Goal: Task Accomplishment & Management: Manage account settings

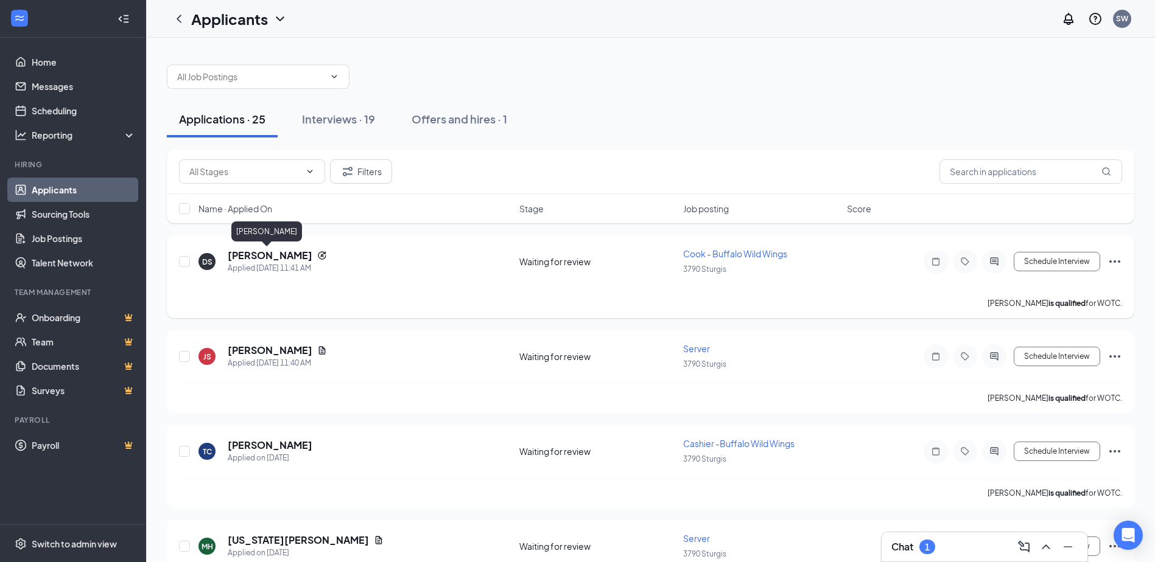
click at [276, 255] on h5 "[PERSON_NAME]" at bounding box center [270, 255] width 85 height 13
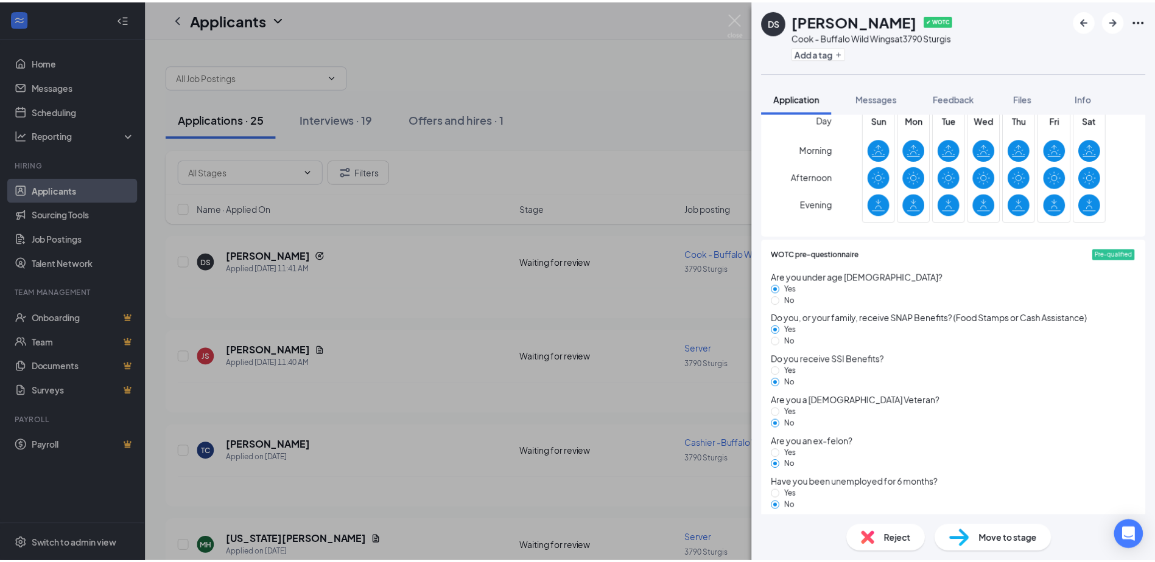
scroll to position [435, 0]
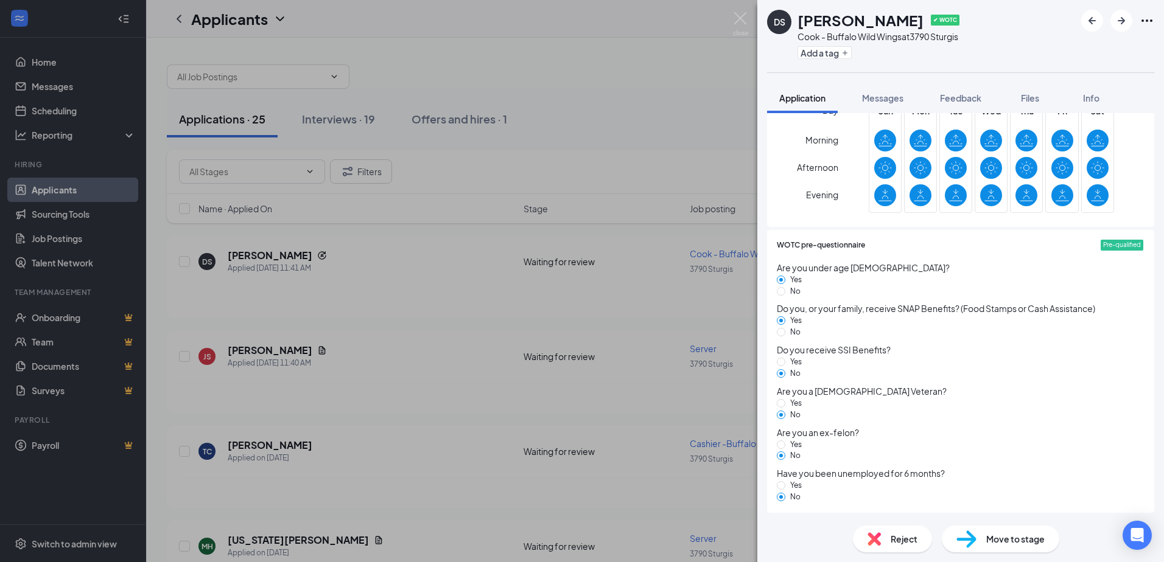
click at [281, 217] on div "DS [PERSON_NAME] ✔ WOTC Cook - Buffalo Wild Wings at [STREET_ADDRESS] Add a tag…" at bounding box center [582, 281] width 1164 height 562
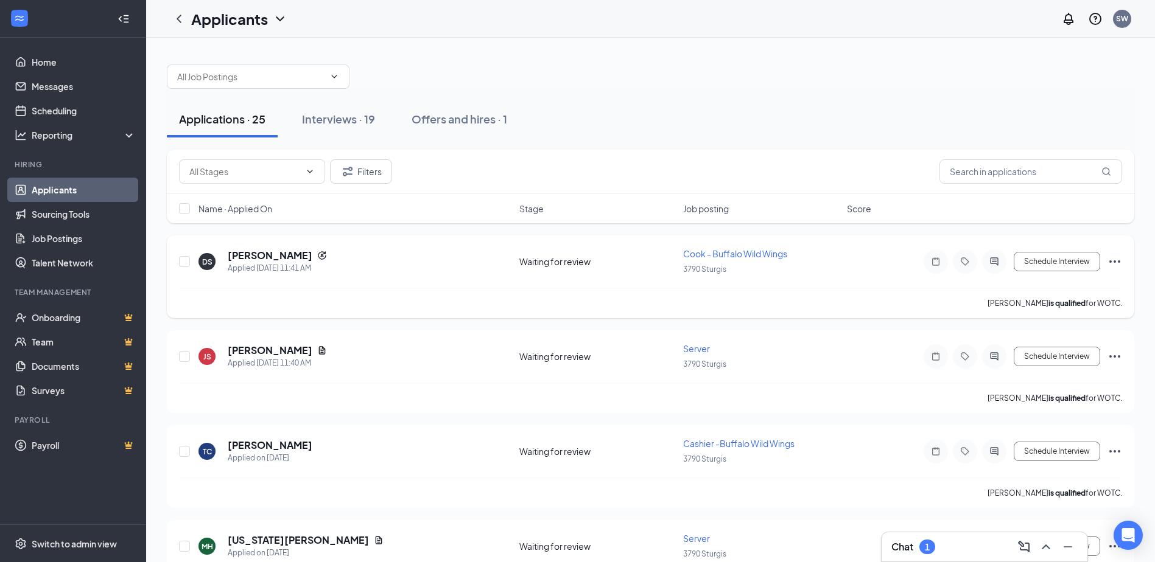
click at [1122, 260] on div "DS [PERSON_NAME] Applied [DATE] 11:41 AM Waiting for review Cook - Buffalo Wild…" at bounding box center [650, 277] width 967 height 83
click at [1118, 261] on icon "Ellipses" at bounding box center [1114, 261] width 11 height 2
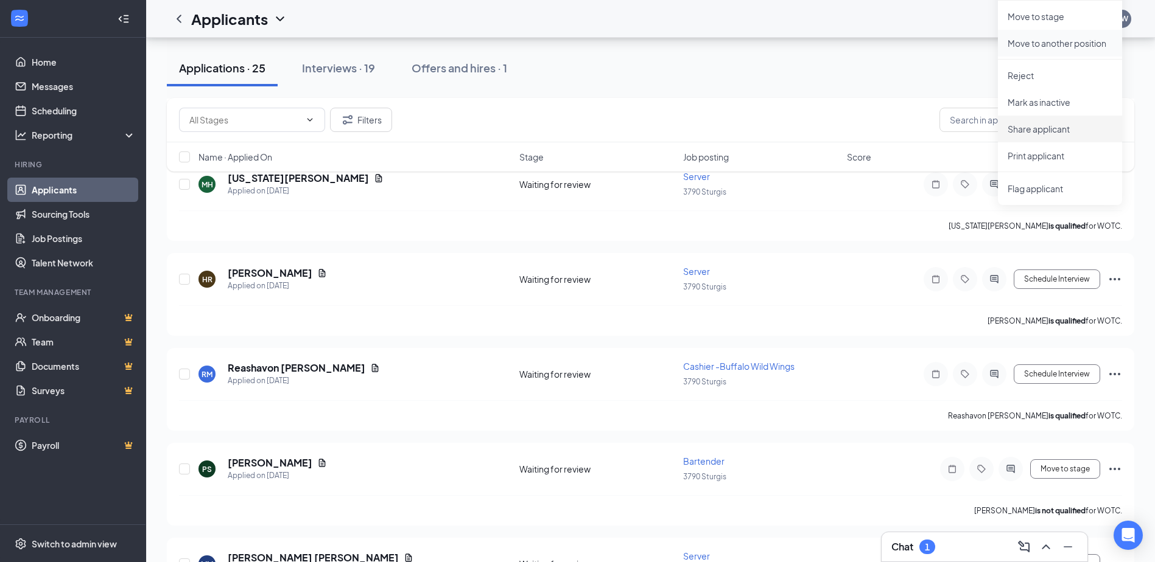
scroll to position [365, 0]
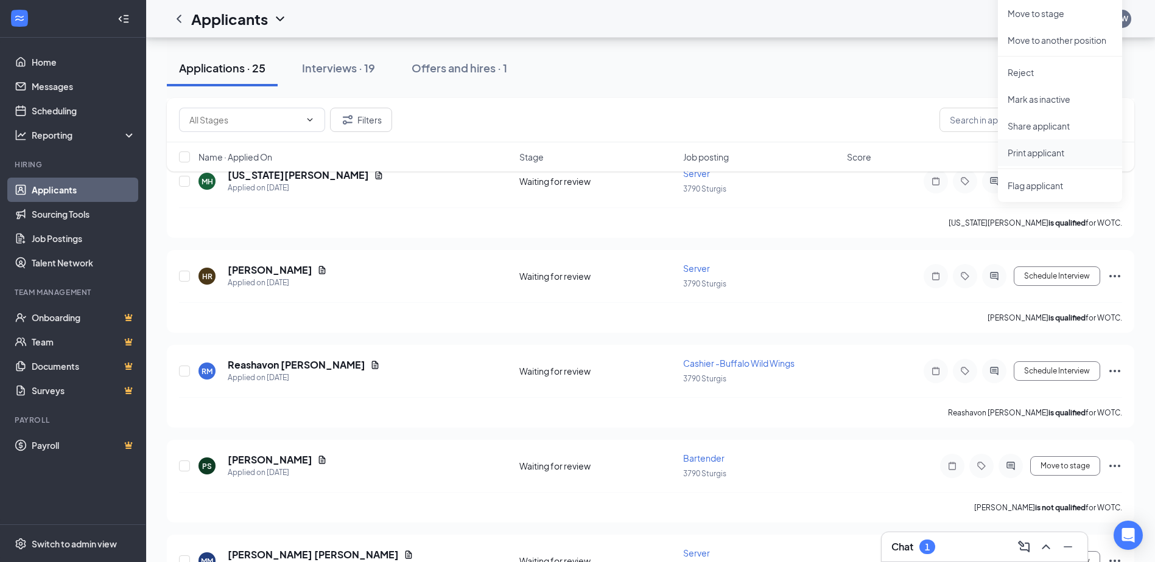
click at [1024, 147] on p "Print applicant" at bounding box center [1059, 153] width 105 height 12
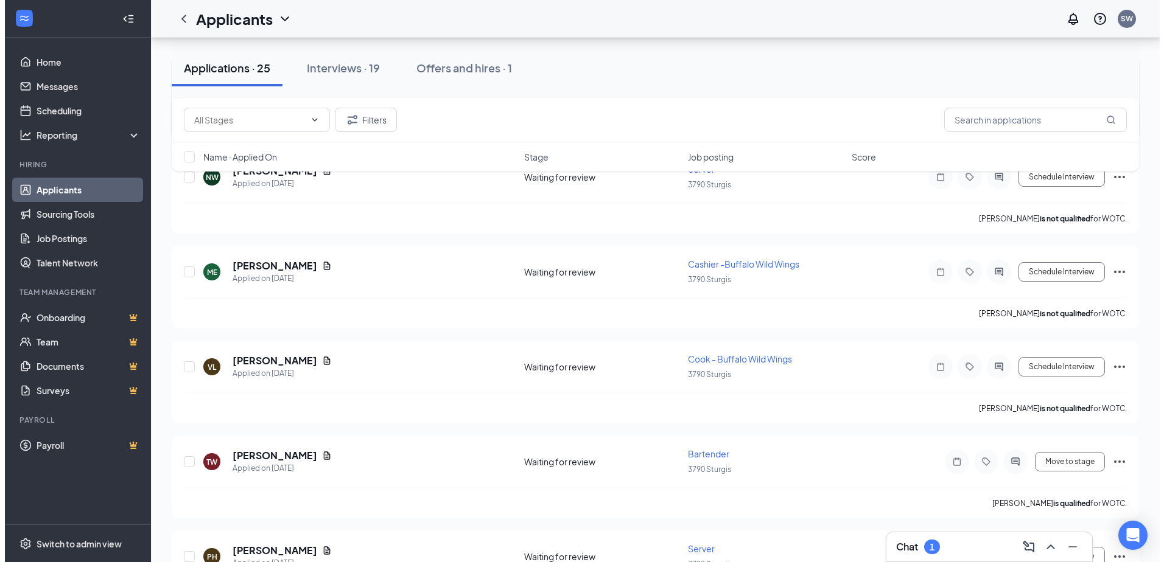
scroll to position [1461, 0]
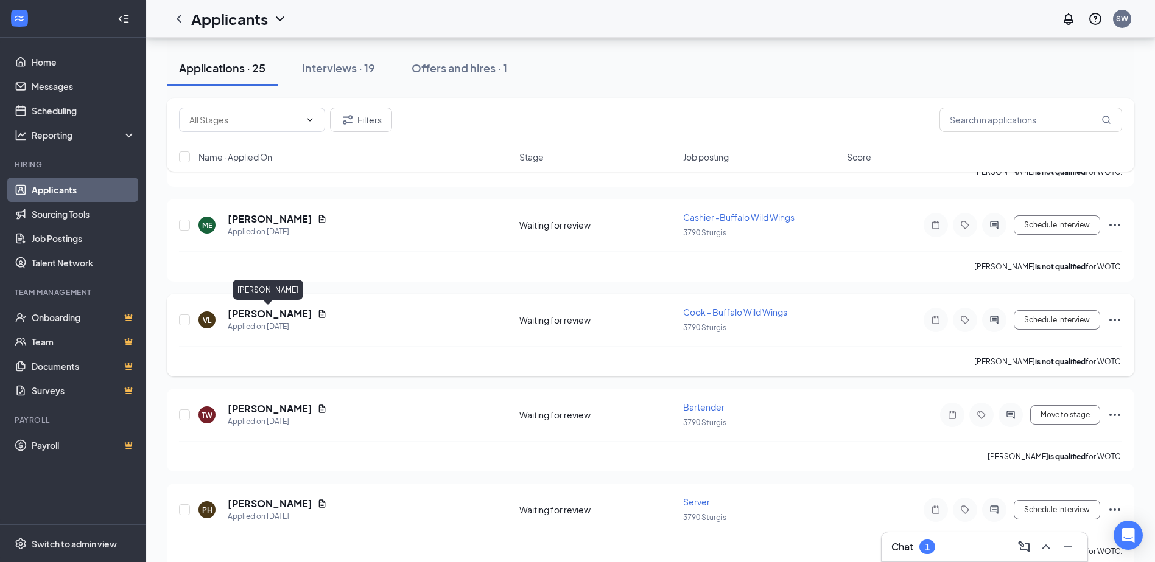
click at [276, 314] on h5 "[PERSON_NAME]" at bounding box center [270, 313] width 85 height 13
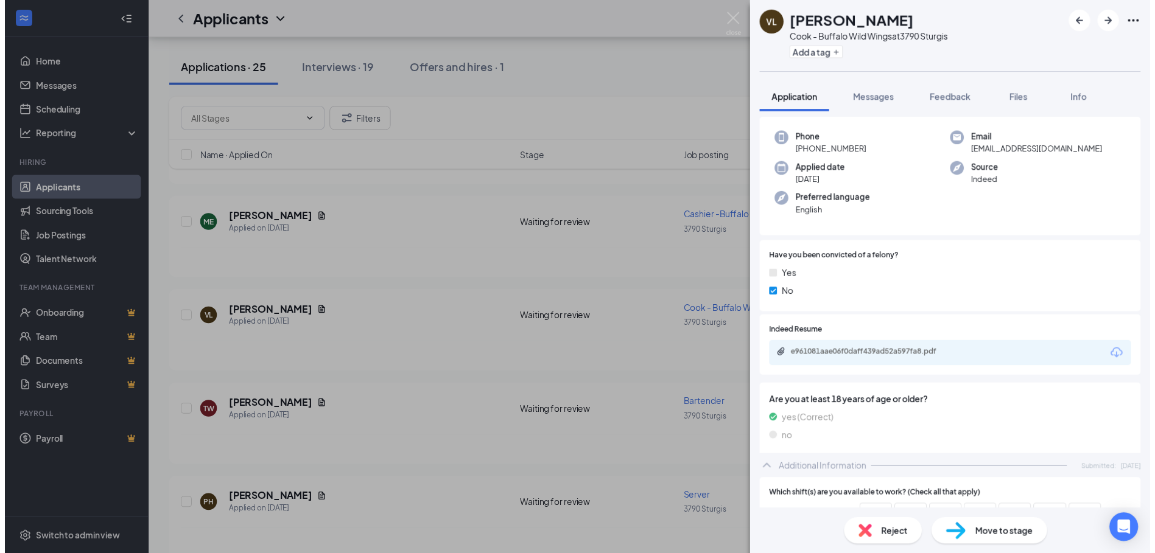
scroll to position [304, 0]
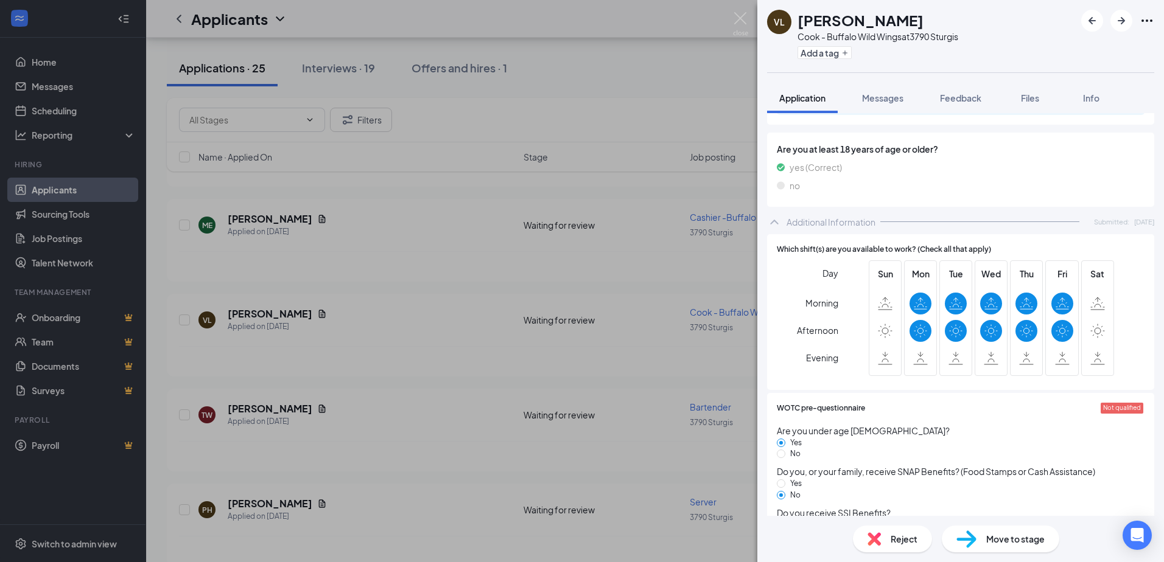
click at [610, 267] on div "[PERSON_NAME] Cook - Buffalo Wild Wings at 3790 Sturgis Add a tag Application M…" at bounding box center [582, 281] width 1164 height 562
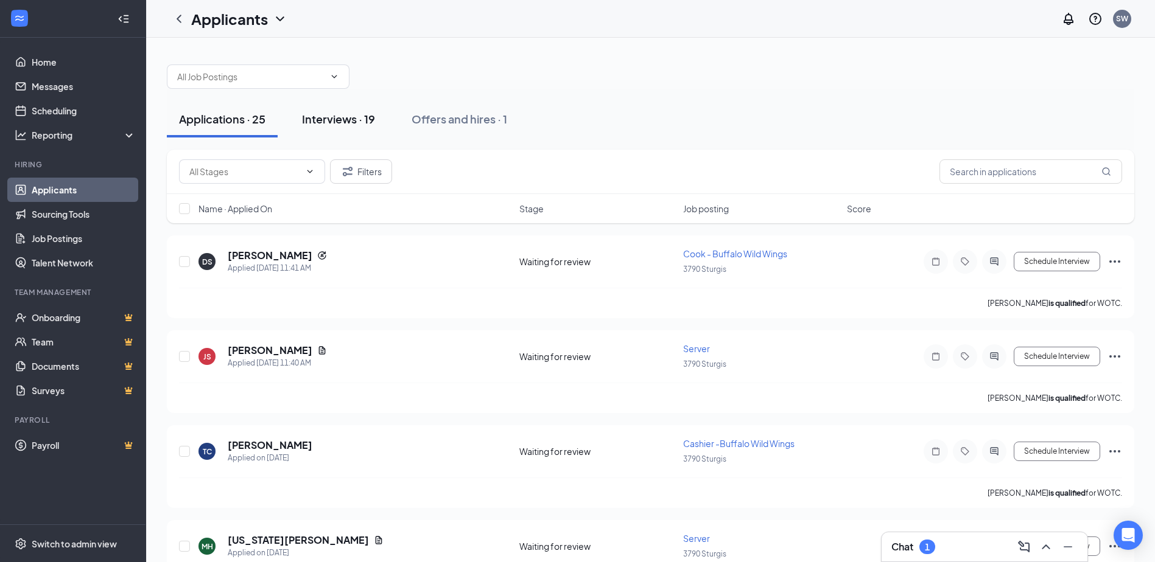
click at [326, 112] on div "Interviews · 19" at bounding box center [338, 118] width 73 height 15
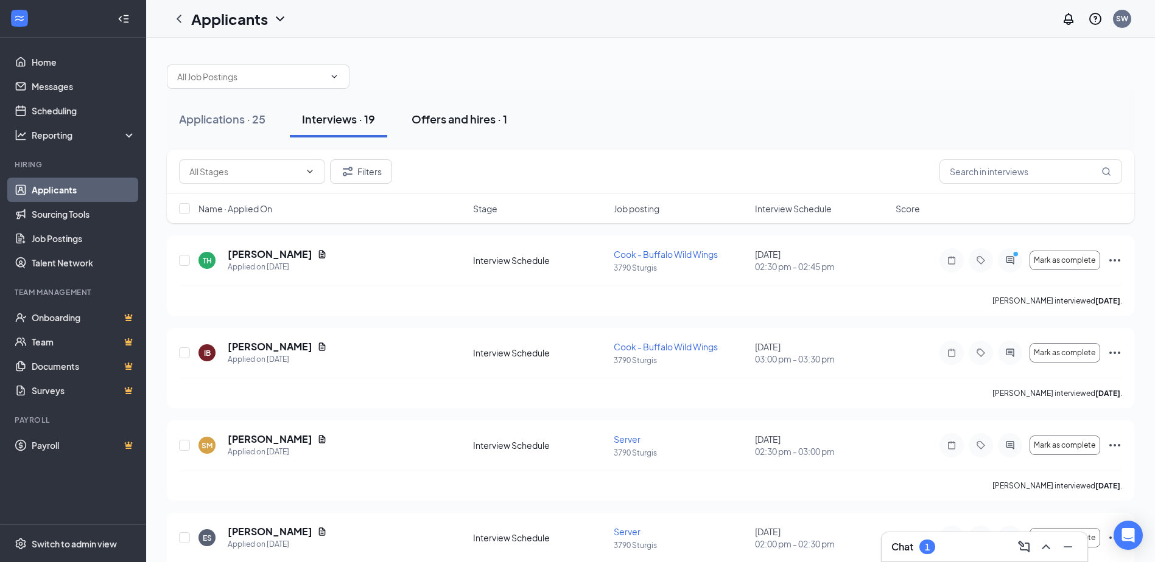
click at [456, 121] on div "Offers and hires · 1" at bounding box center [459, 118] width 96 height 15
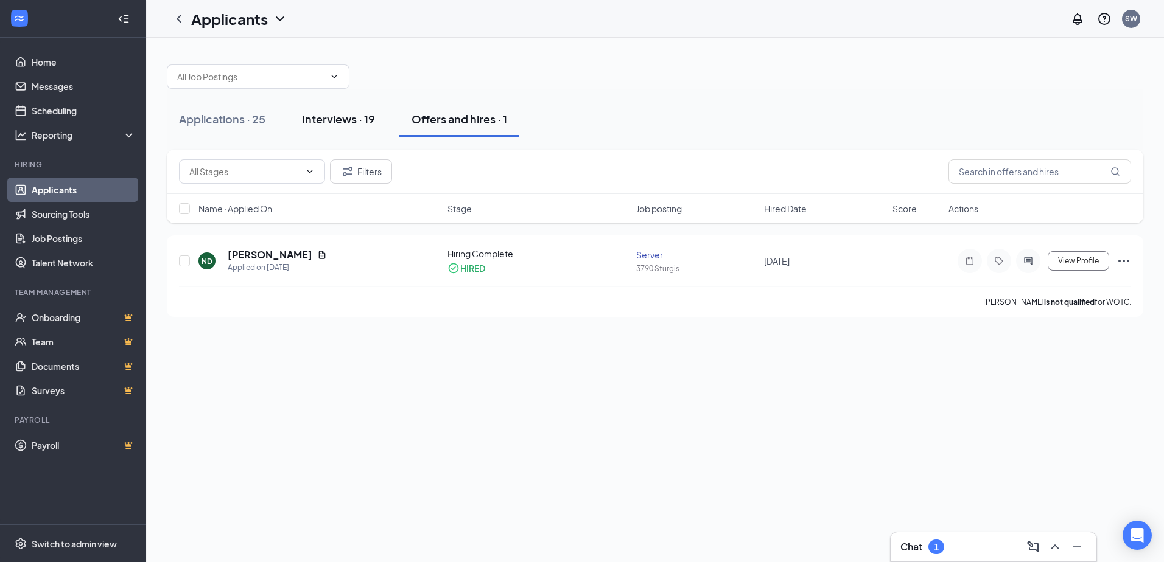
click at [357, 114] on div "Interviews · 19" at bounding box center [338, 118] width 73 height 15
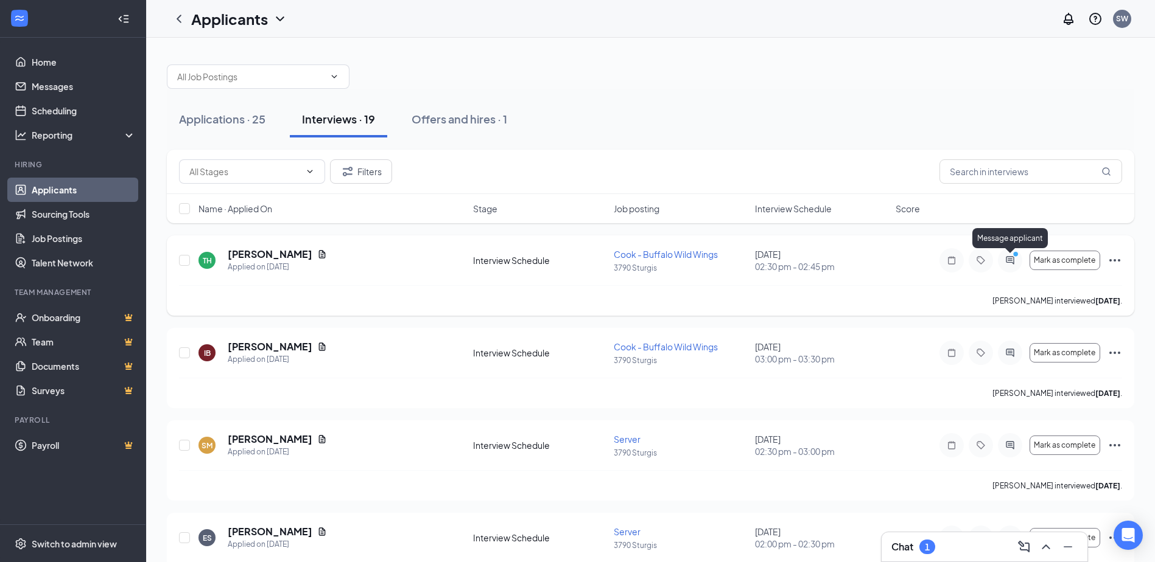
click at [1011, 260] on icon "PrimaryDot" at bounding box center [1017, 256] width 15 height 10
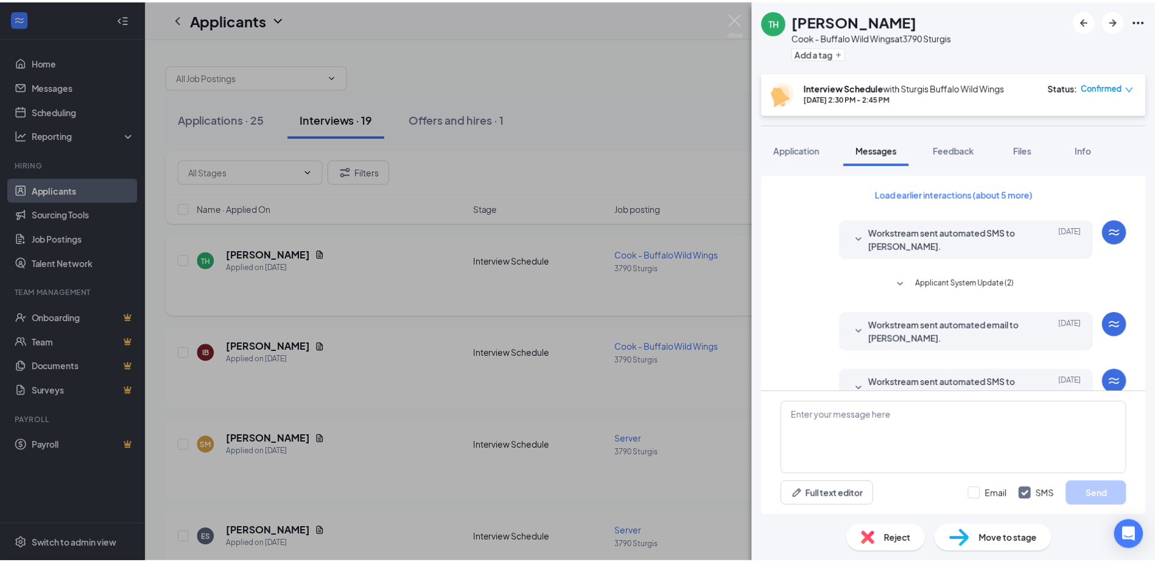
scroll to position [245, 0]
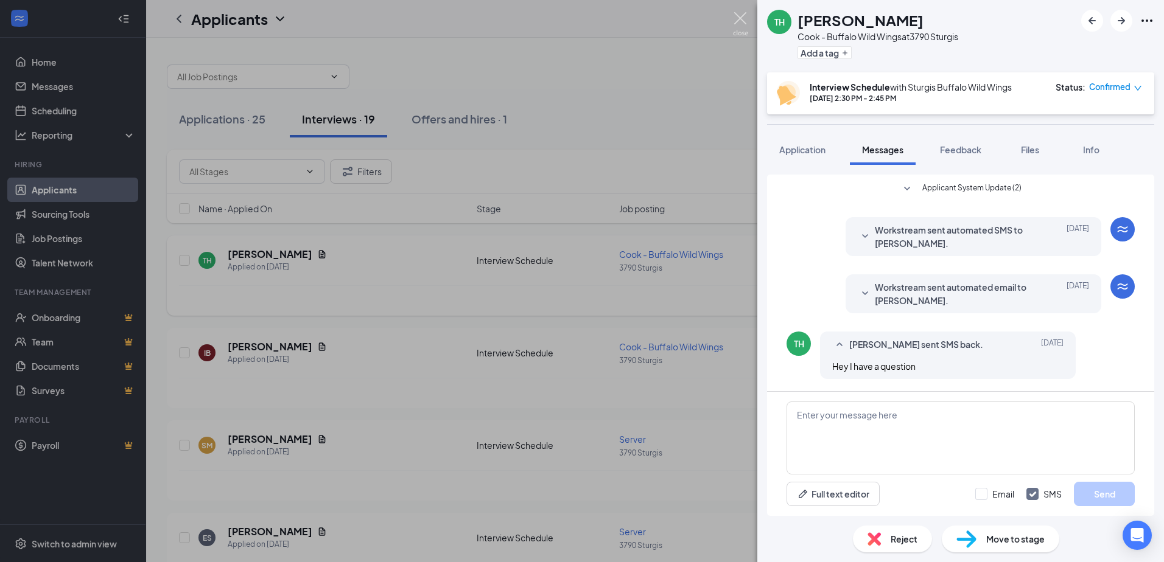
click at [742, 15] on img at bounding box center [740, 24] width 15 height 24
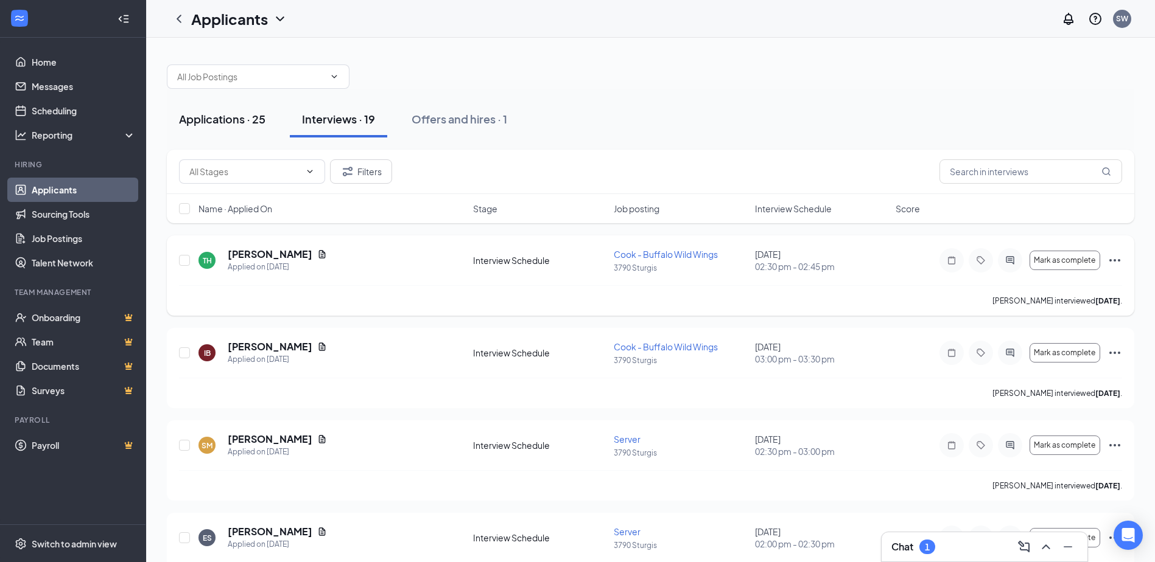
click at [218, 121] on div "Applications · 25" at bounding box center [222, 118] width 86 height 15
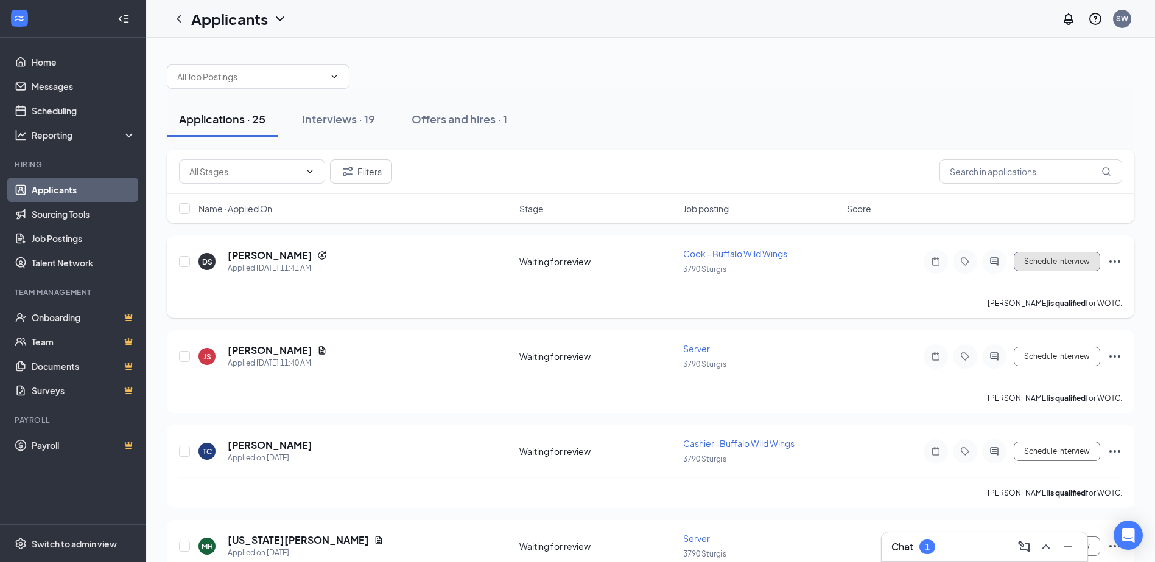
click at [1027, 265] on button "Schedule Interview" at bounding box center [1056, 261] width 86 height 19
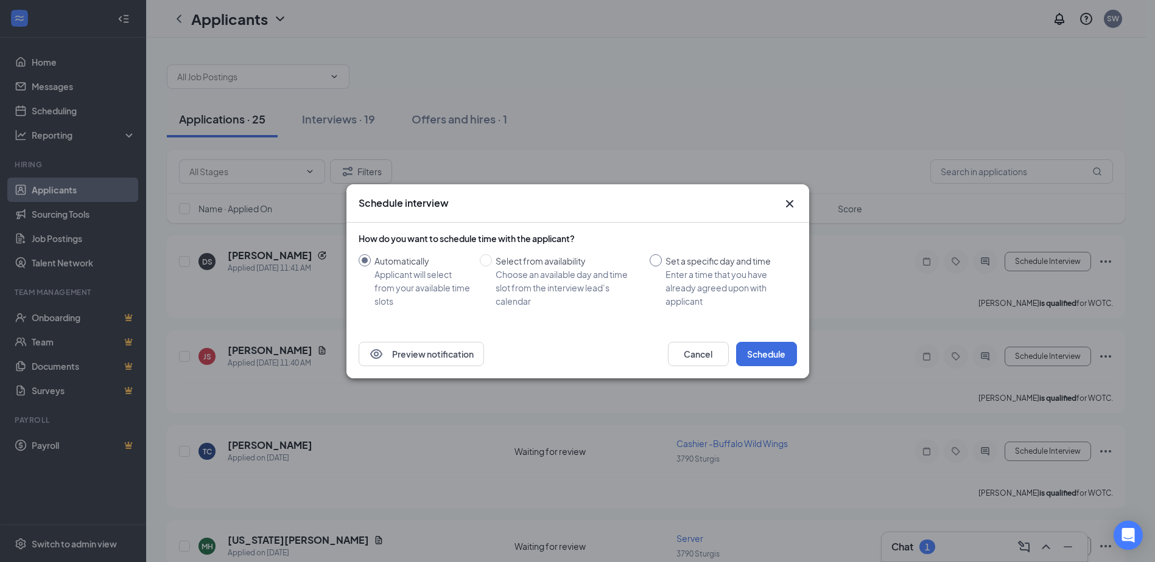
click at [660, 260] on input "Set a specific day and time Enter a time that you have already agreed upon with…" at bounding box center [655, 260] width 12 height 12
radio input "true"
radio input "false"
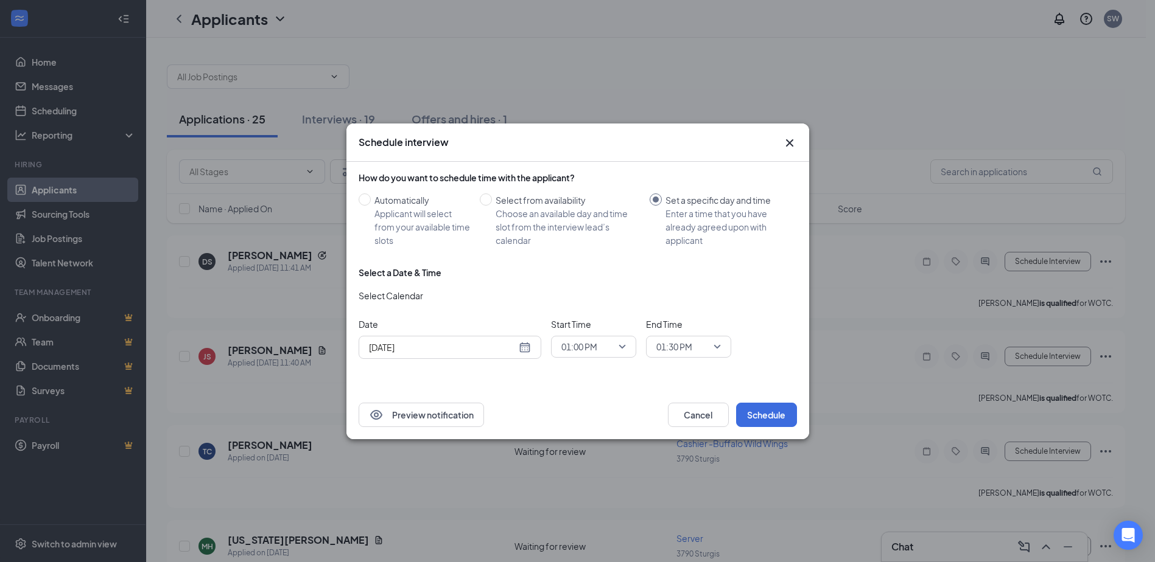
click at [593, 344] on span "01:00 PM" at bounding box center [579, 347] width 36 height 18
click at [579, 187] on span "02:00 PM" at bounding box center [579, 182] width 36 height 13
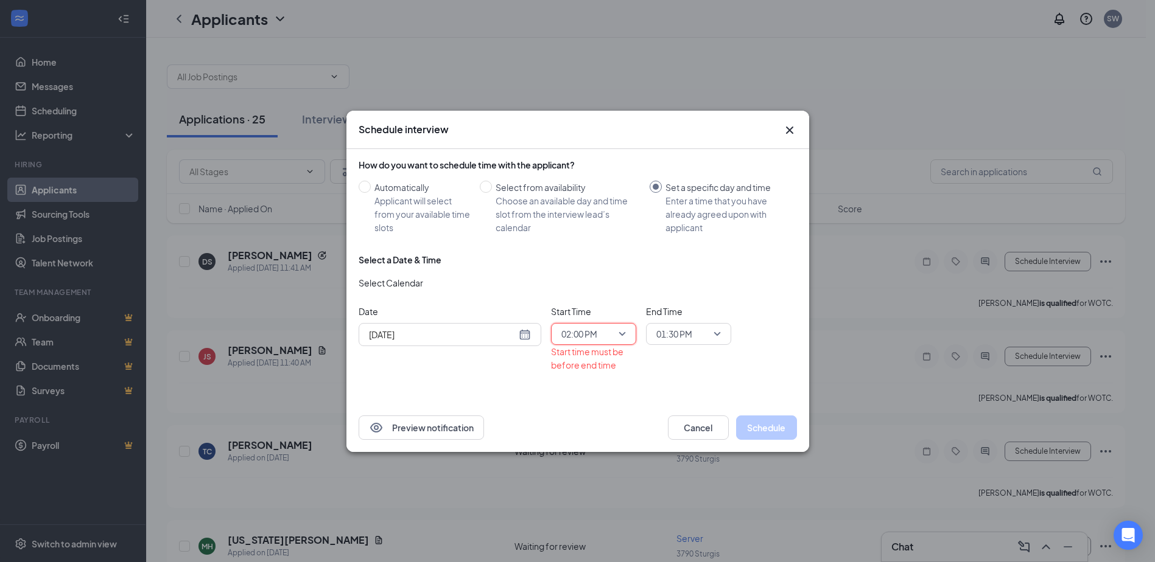
click at [676, 340] on span "01:30 PM" at bounding box center [674, 334] width 36 height 18
click at [678, 195] on div "02:15 PM" at bounding box center [688, 203] width 85 height 28
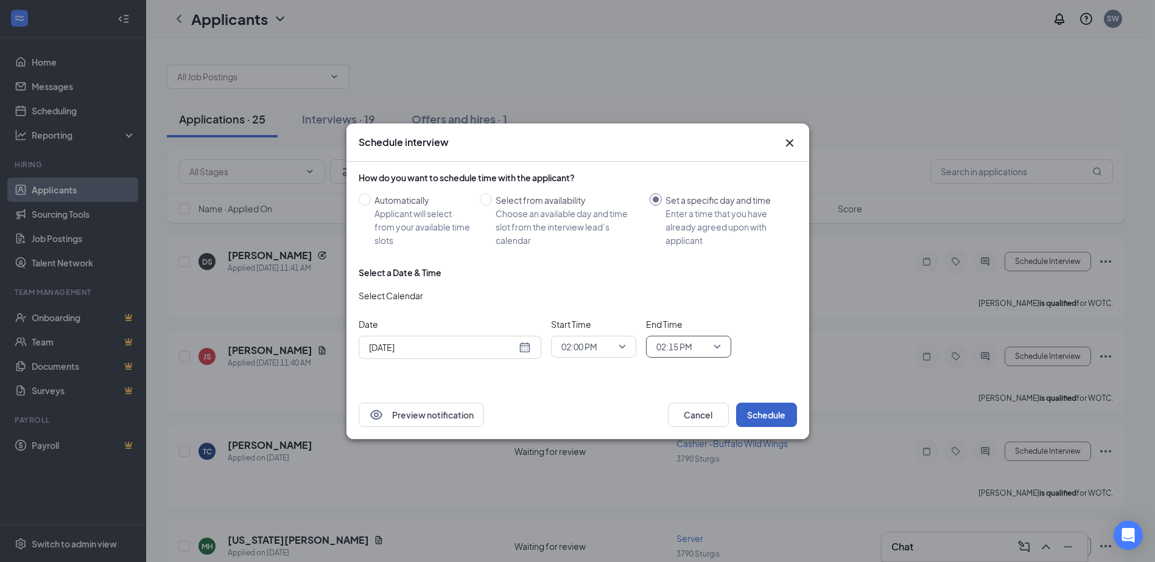
click at [776, 418] on button "Schedule" at bounding box center [766, 415] width 61 height 24
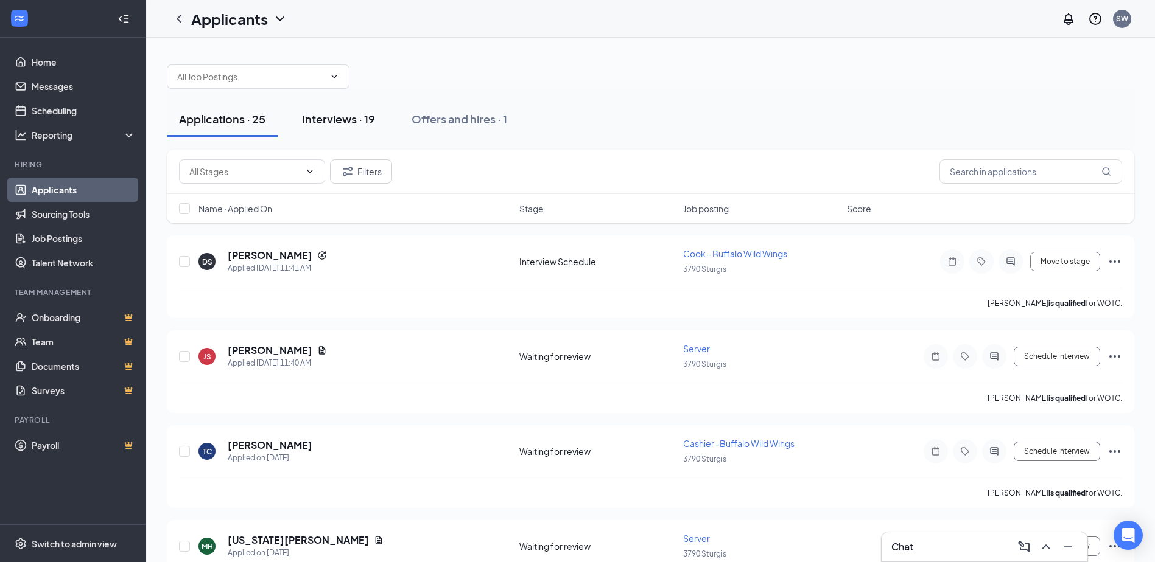
click at [335, 127] on button "Interviews · 19" at bounding box center [338, 119] width 97 height 37
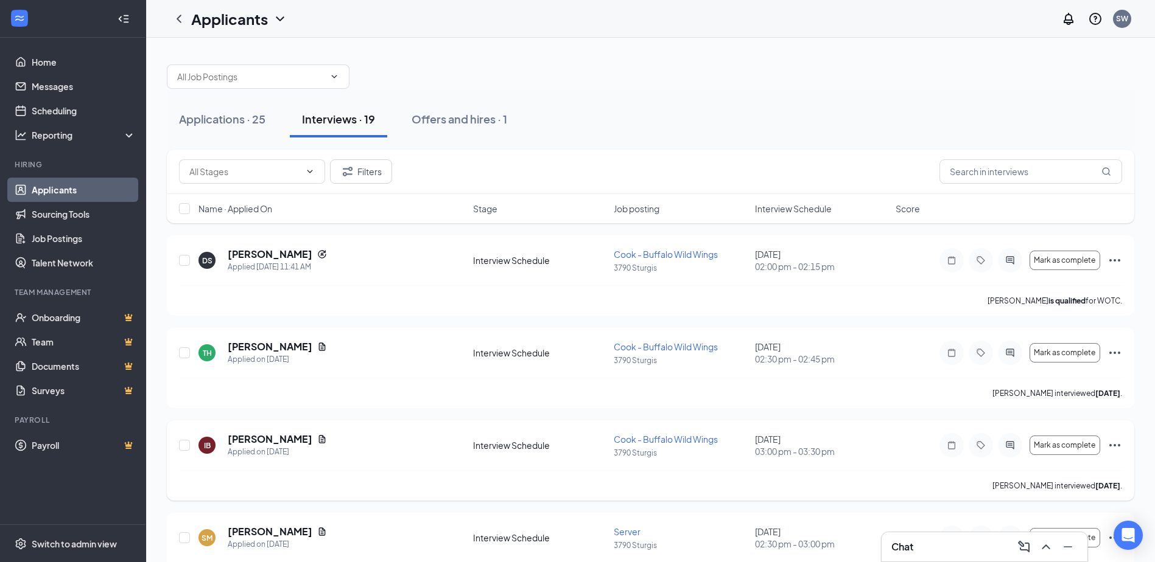
click at [1118, 442] on icon "Ellipses" at bounding box center [1114, 445] width 15 height 15
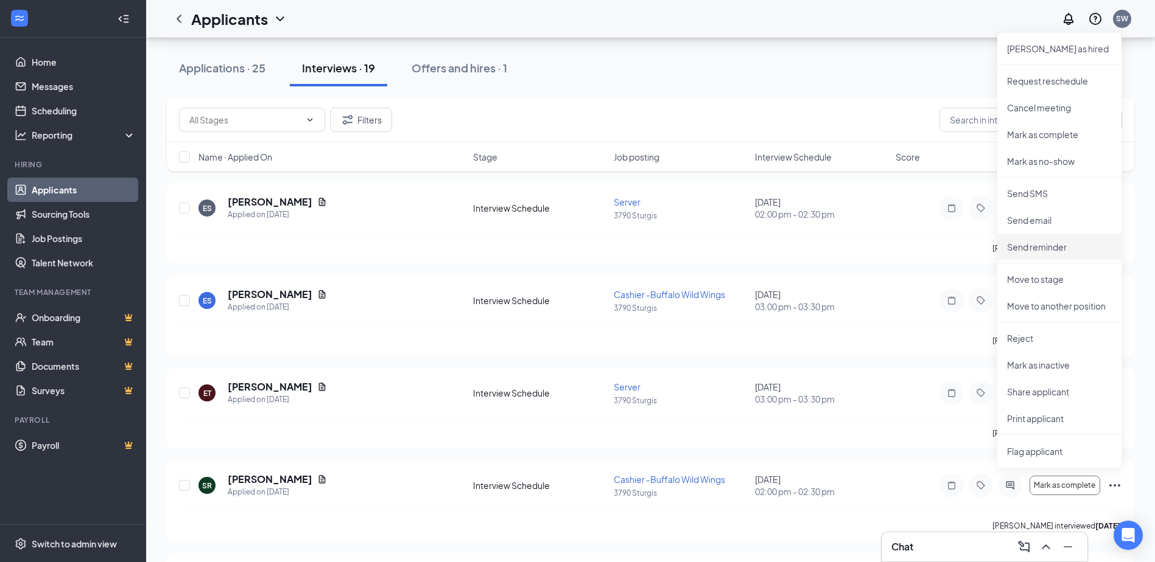
scroll to position [426, 0]
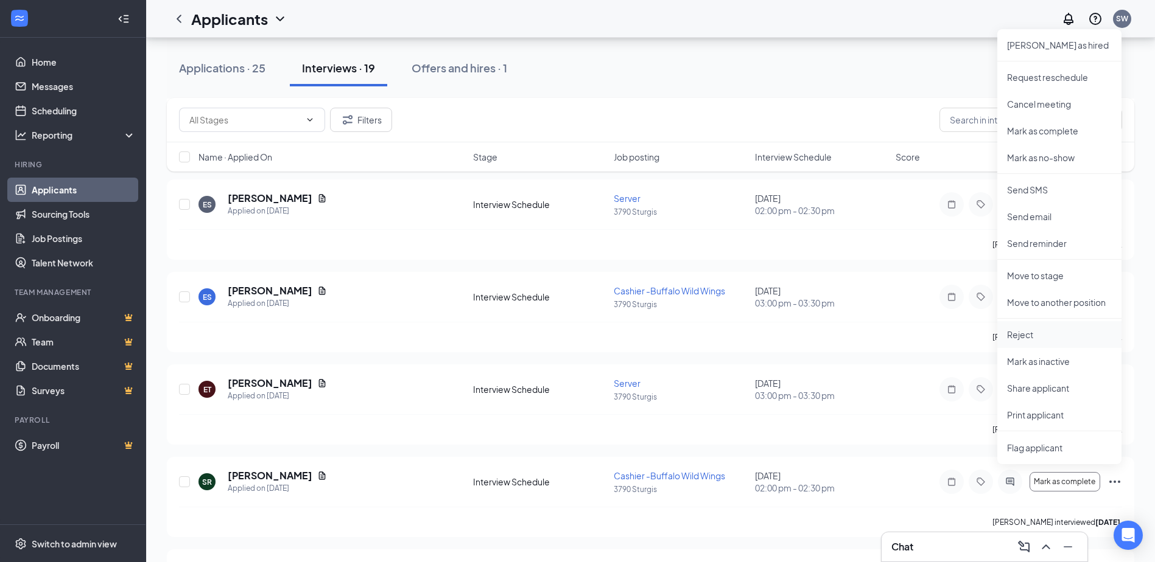
click at [1019, 334] on p "Reject" at bounding box center [1059, 335] width 105 height 12
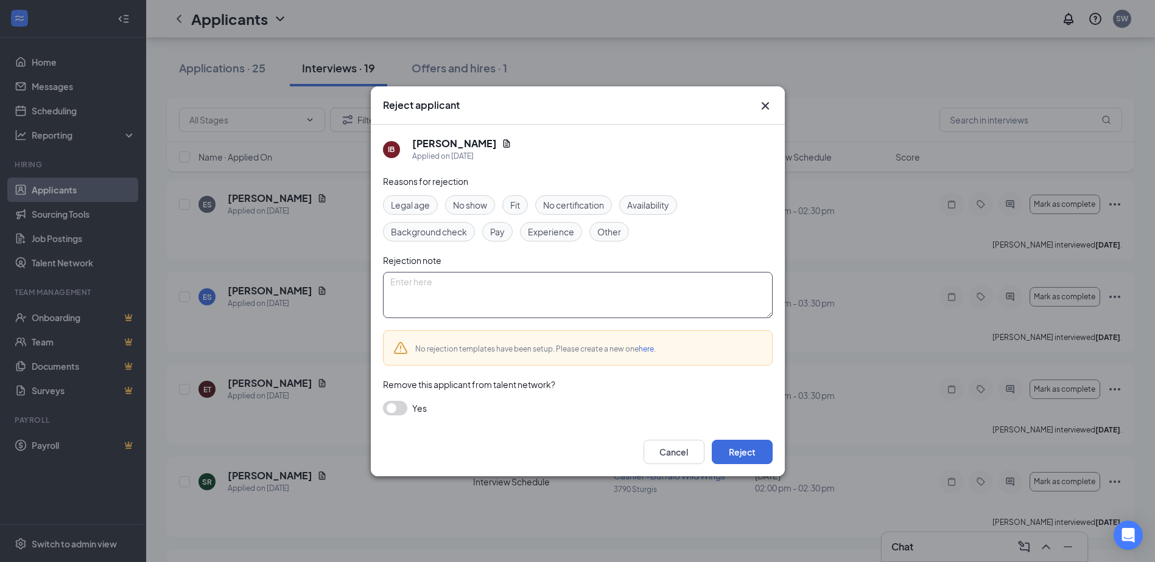
click at [407, 275] on textarea at bounding box center [578, 295] width 390 height 46
type textarea "he got another job offer"
click at [609, 229] on span "Other" at bounding box center [609, 231] width 24 height 13
click at [750, 456] on button "Reject" at bounding box center [741, 452] width 61 height 24
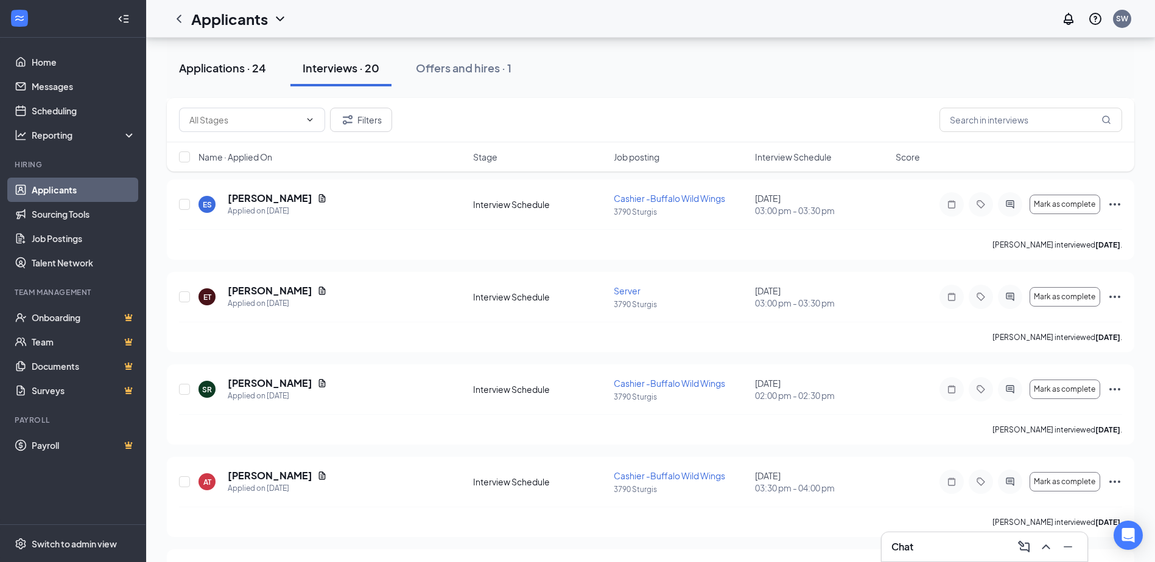
click at [236, 61] on div "Applications · 24" at bounding box center [222, 67] width 87 height 15
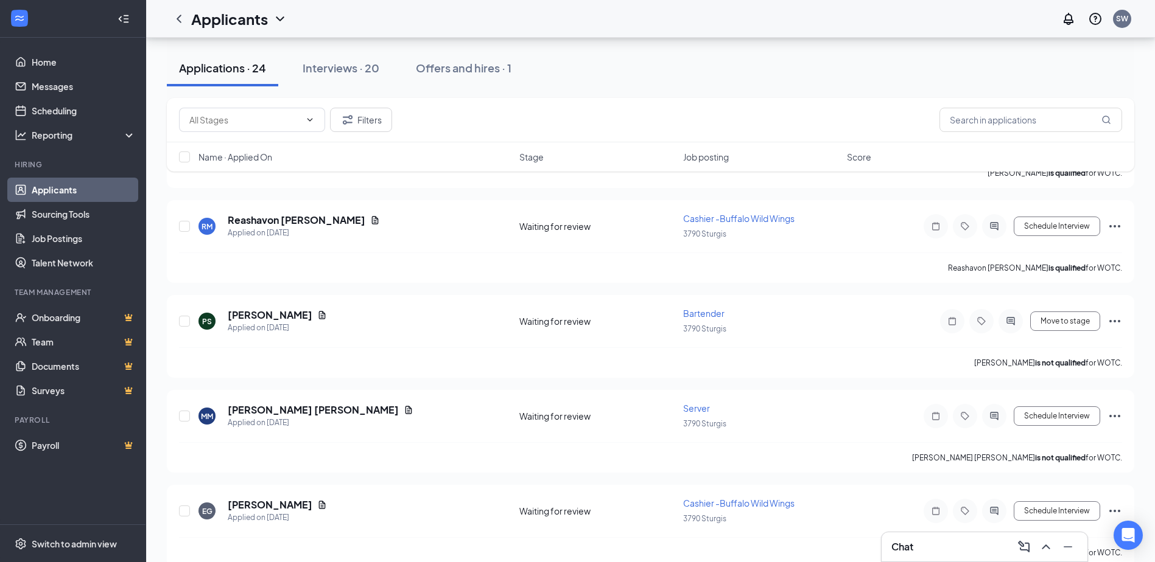
scroll to position [426, 0]
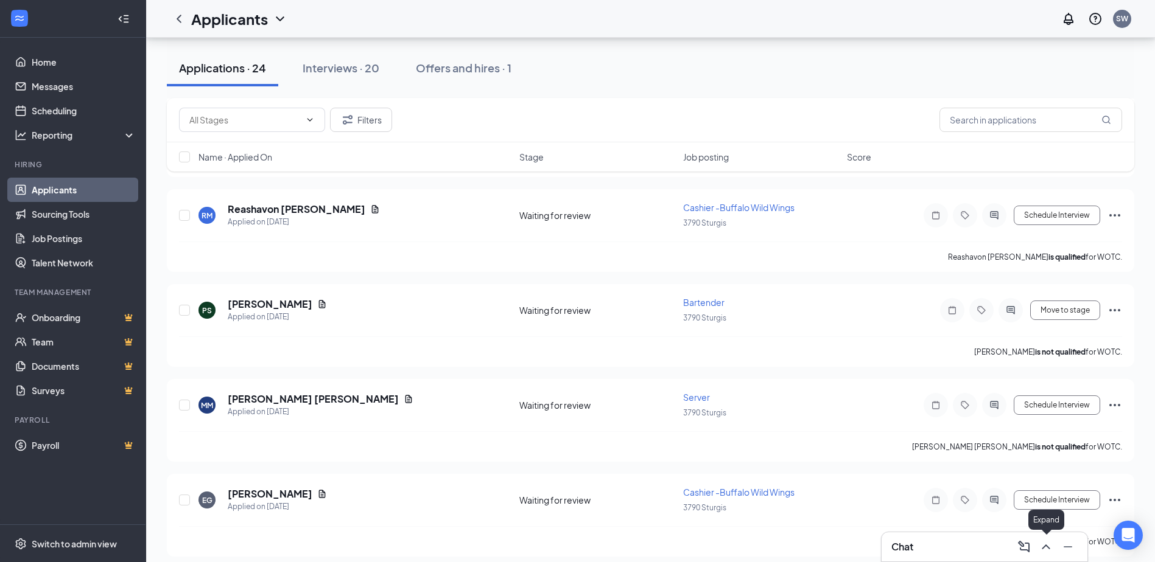
click at [1046, 549] on icon "ChevronUp" at bounding box center [1045, 547] width 15 height 15
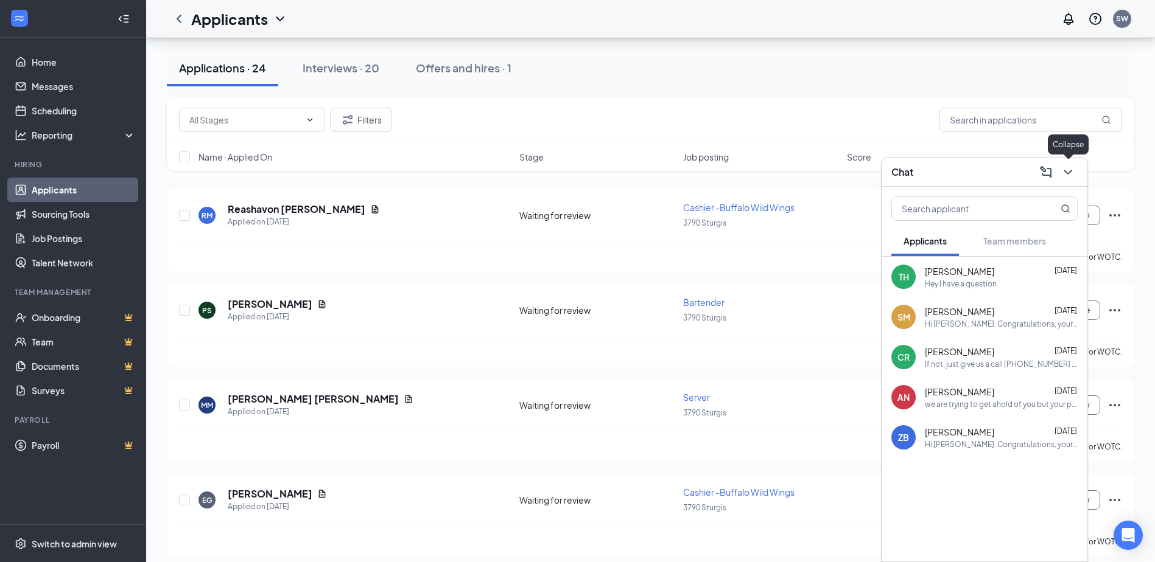
click at [1063, 168] on icon "ChevronDown" at bounding box center [1067, 172] width 15 height 15
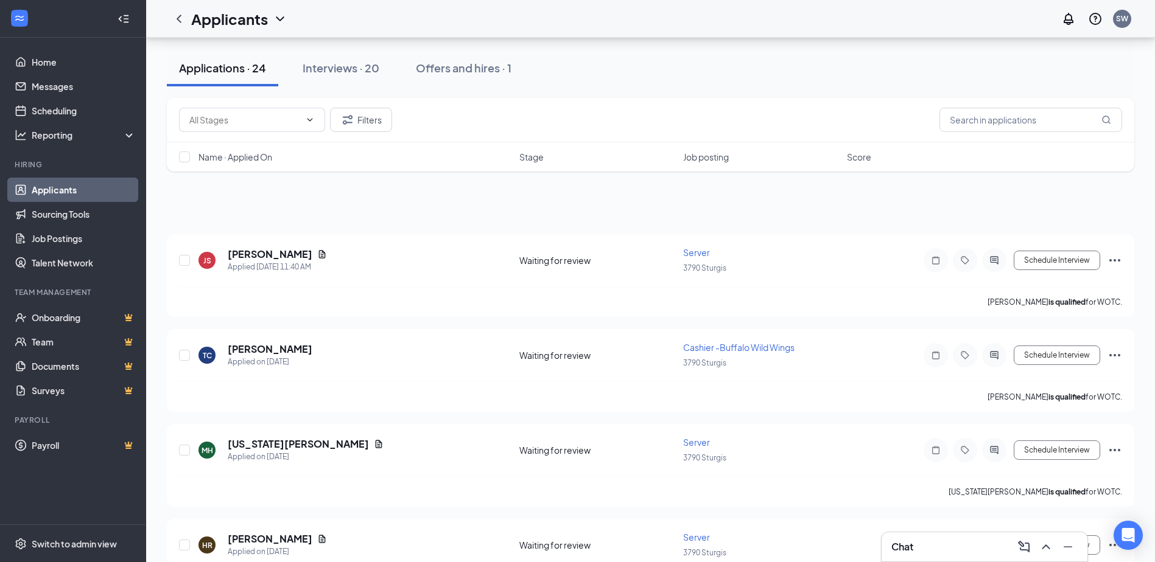
scroll to position [0, 0]
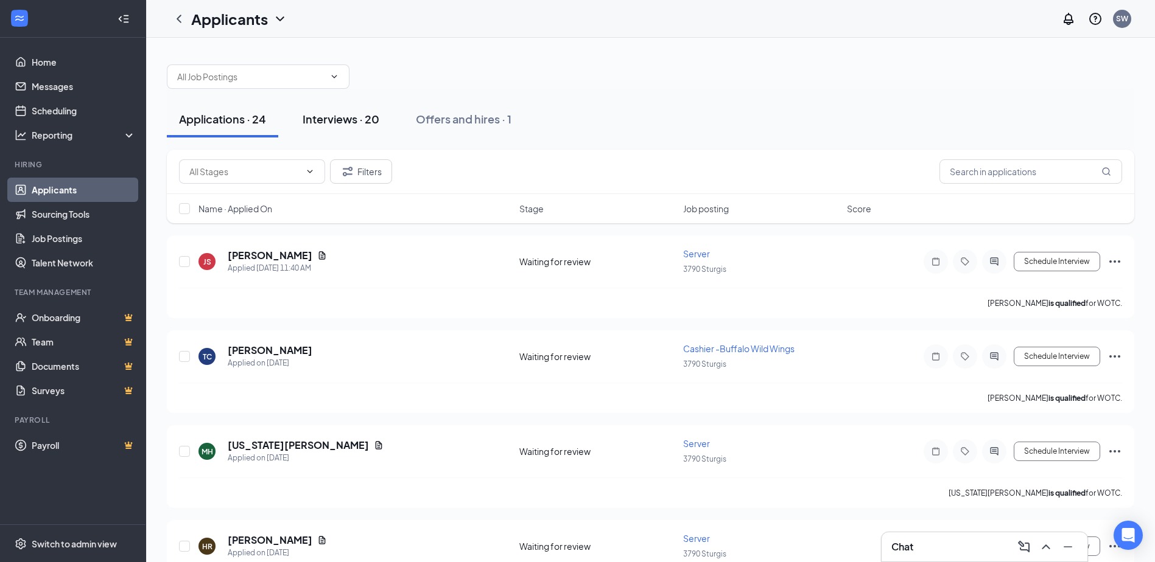
click at [349, 124] on div "Interviews · 20" at bounding box center [340, 118] width 77 height 15
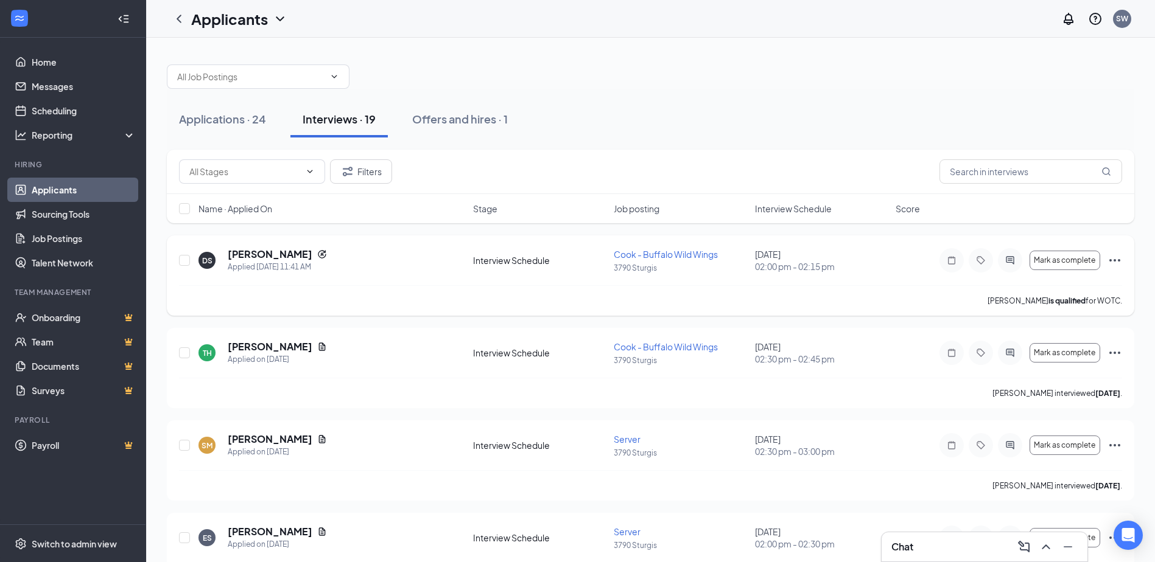
click at [1119, 250] on div "Mark as complete" at bounding box center [1030, 260] width 183 height 24
click at [1118, 256] on icon "Ellipses" at bounding box center [1114, 260] width 15 height 15
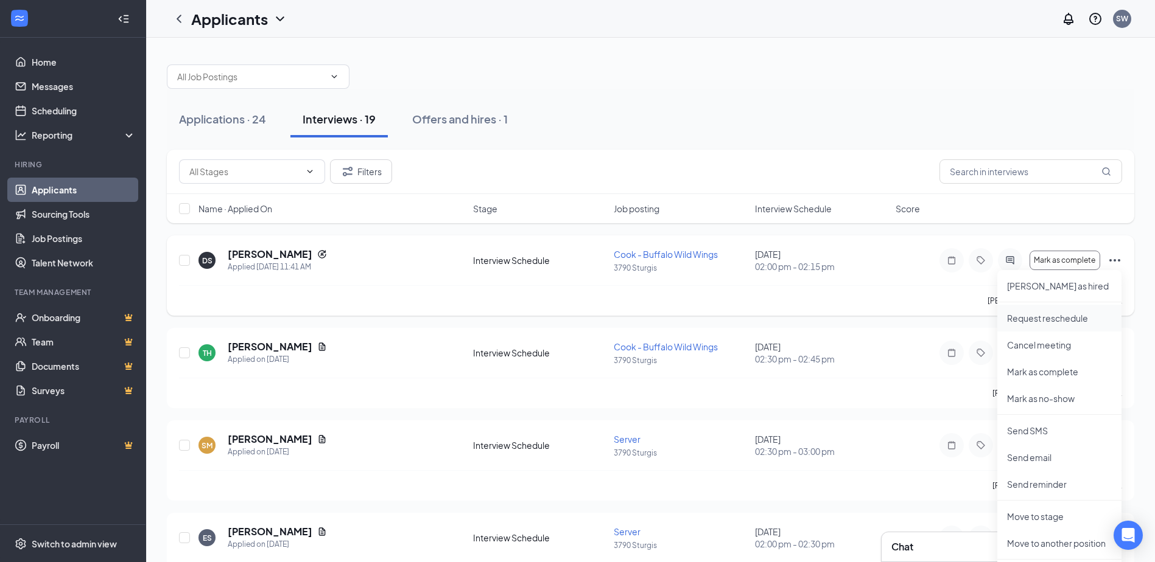
click at [1066, 321] on p "Request reschedule" at bounding box center [1059, 318] width 105 height 12
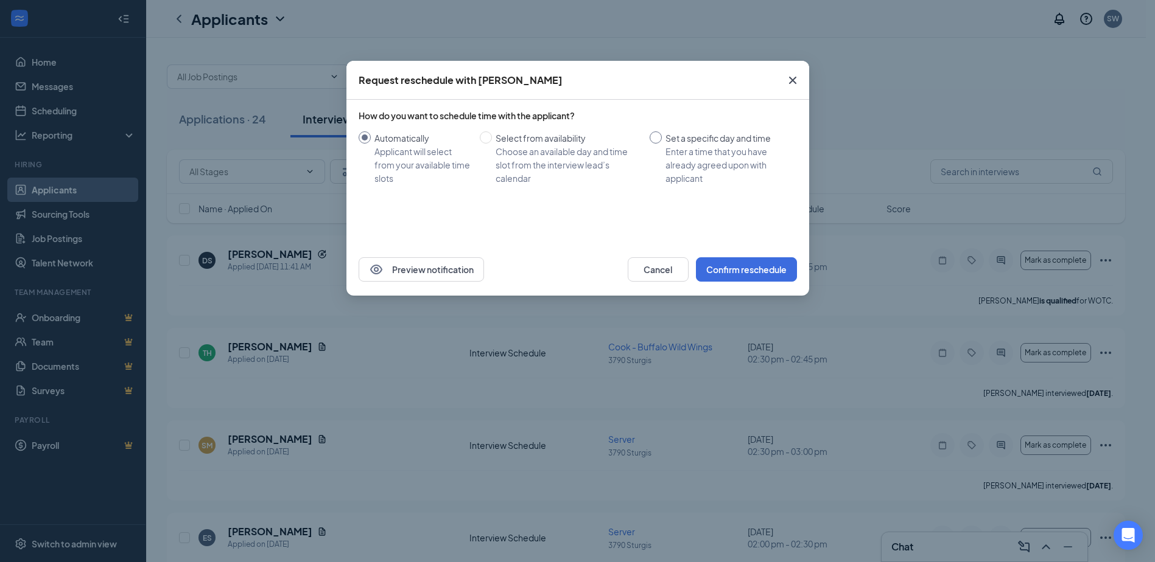
click at [655, 149] on label "Set a specific day and time Enter a time that you have already agreed upon with…" at bounding box center [720, 158] width 142 height 54
click at [655, 144] on input "Set a specific day and time Enter a time that you have already agreed upon with…" at bounding box center [655, 137] width 12 height 12
radio input "true"
radio input "false"
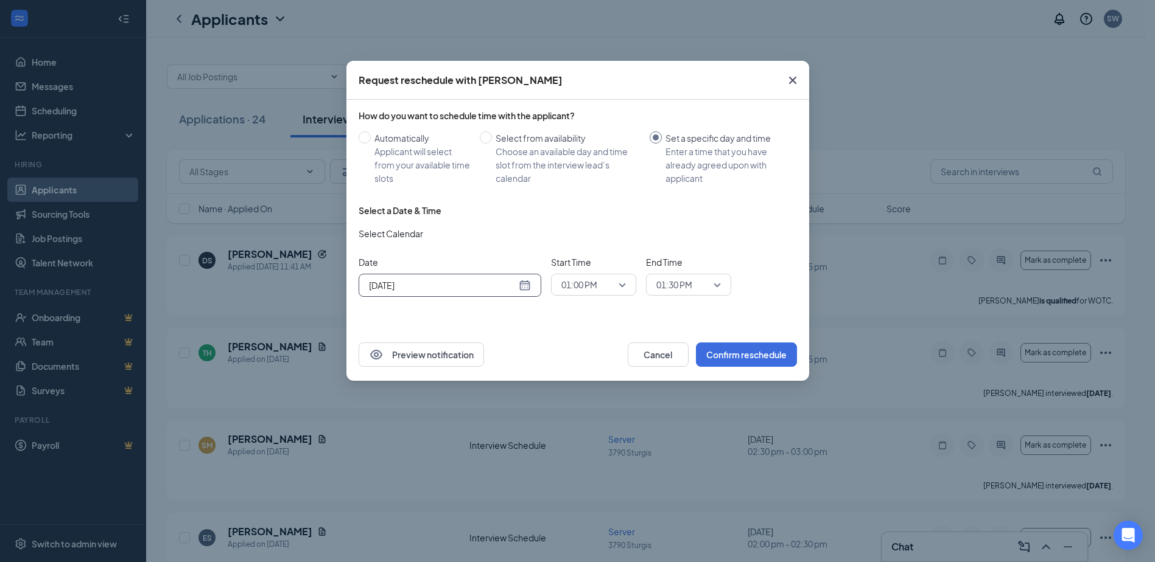
click at [434, 284] on input "[DATE]" at bounding box center [442, 285] width 147 height 13
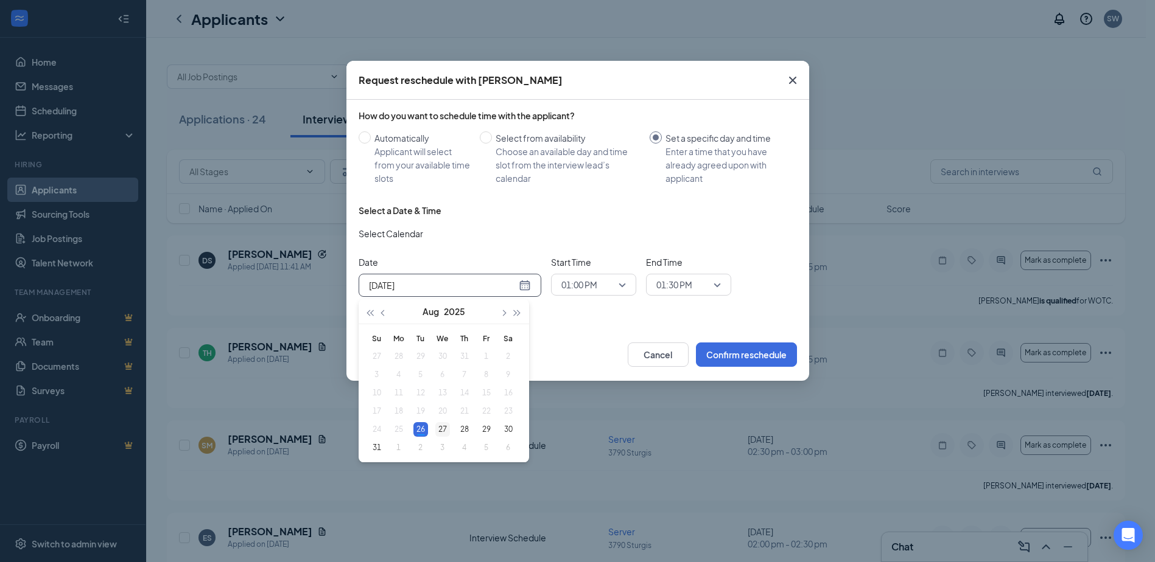
type input "[DATE]"
click at [439, 429] on div "27" at bounding box center [442, 429] width 15 height 15
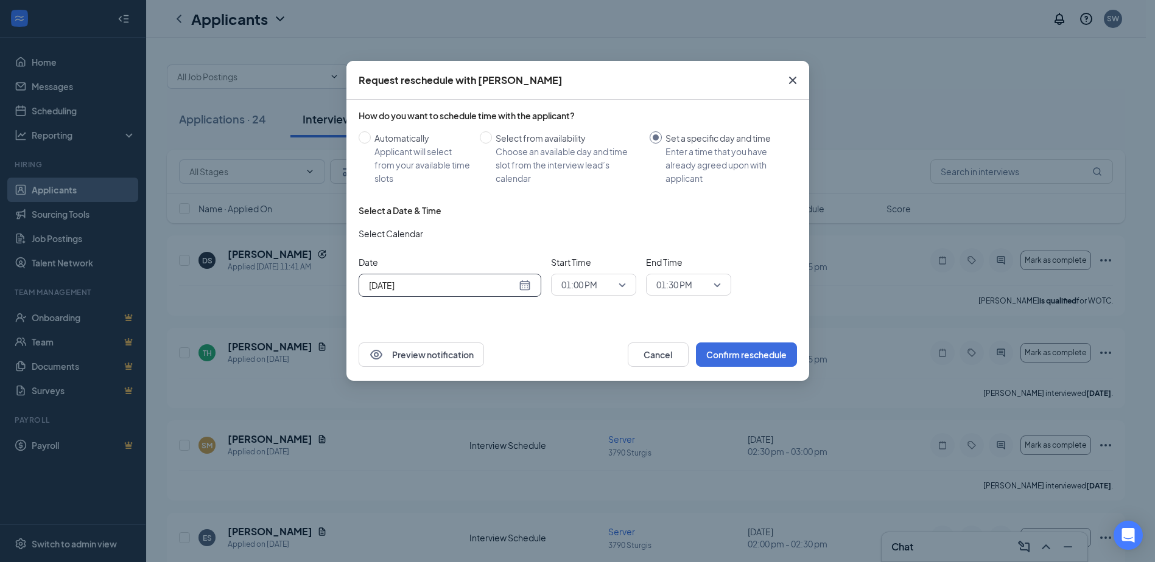
click at [682, 286] on span "01:30 PM" at bounding box center [674, 285] width 36 height 18
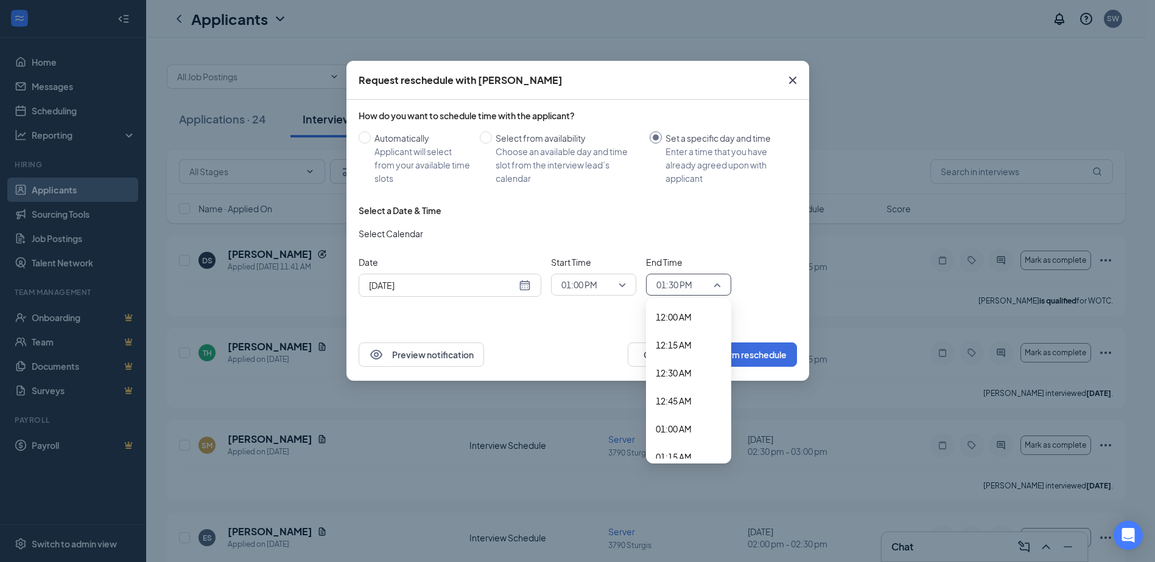
scroll to position [1385, 0]
click at [669, 422] on span "01:15 PM" at bounding box center [673, 415] width 36 height 13
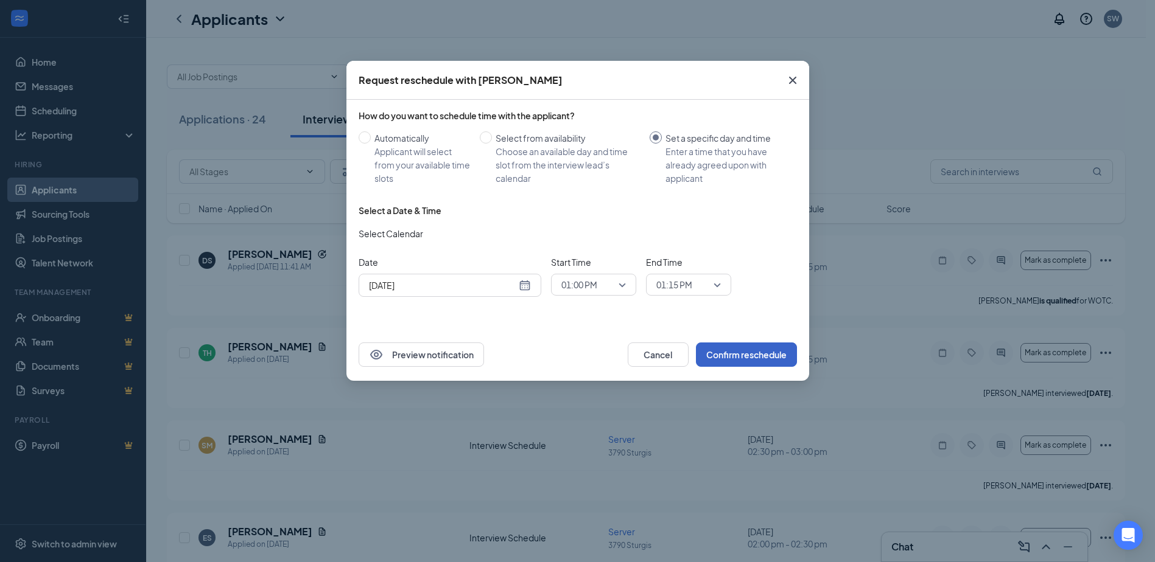
click at [731, 350] on button "Confirm reschedule" at bounding box center [746, 355] width 101 height 24
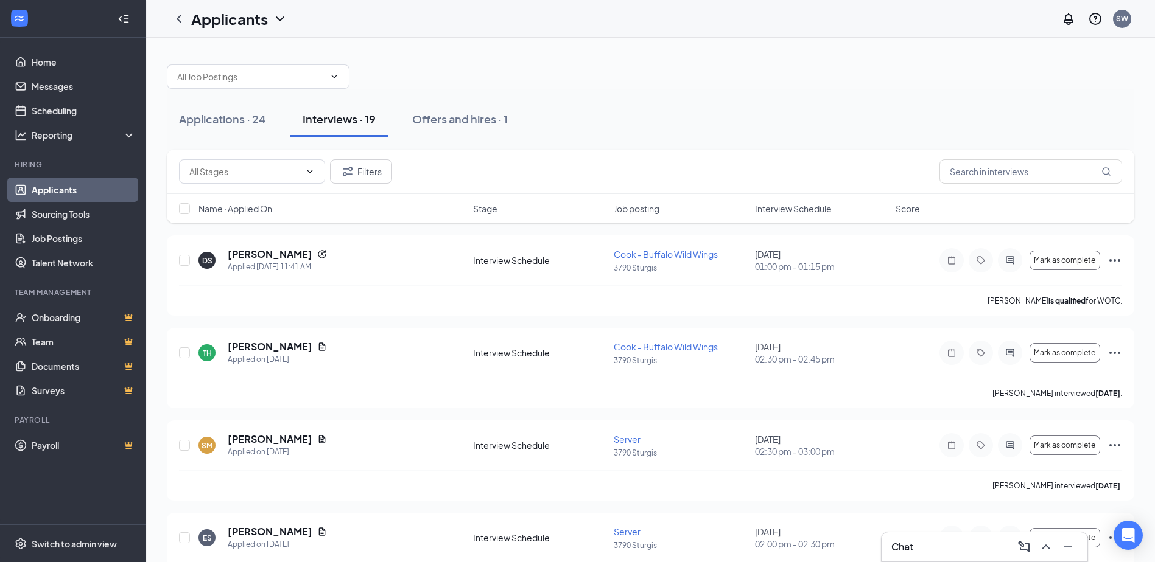
drag, startPoint x: 553, startPoint y: 109, endPoint x: 559, endPoint y: 113, distance: 7.6
click at [559, 113] on div "Applications · 24 Interviews · 19 Offers and hires · 1" at bounding box center [650, 119] width 967 height 37
